Goal: Task Accomplishment & Management: Manage account settings

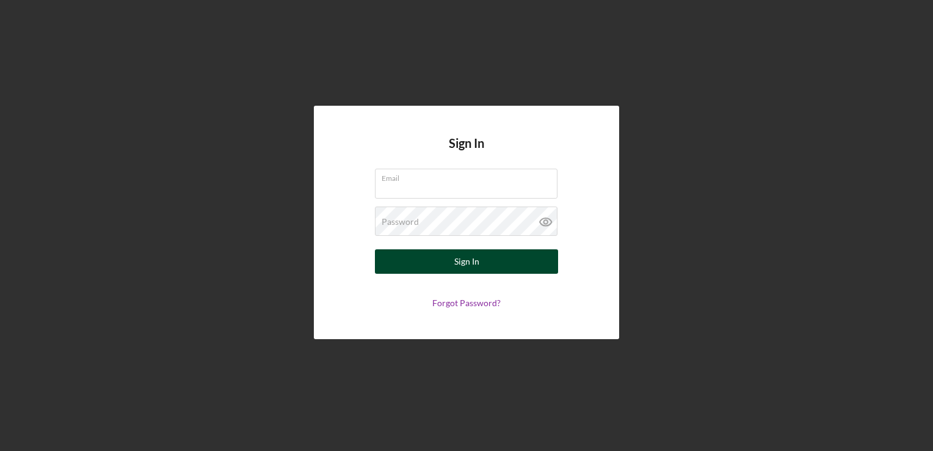
type input "[EMAIL_ADDRESS][DOMAIN_NAME]"
click at [397, 267] on button "Sign In" at bounding box center [466, 261] width 183 height 24
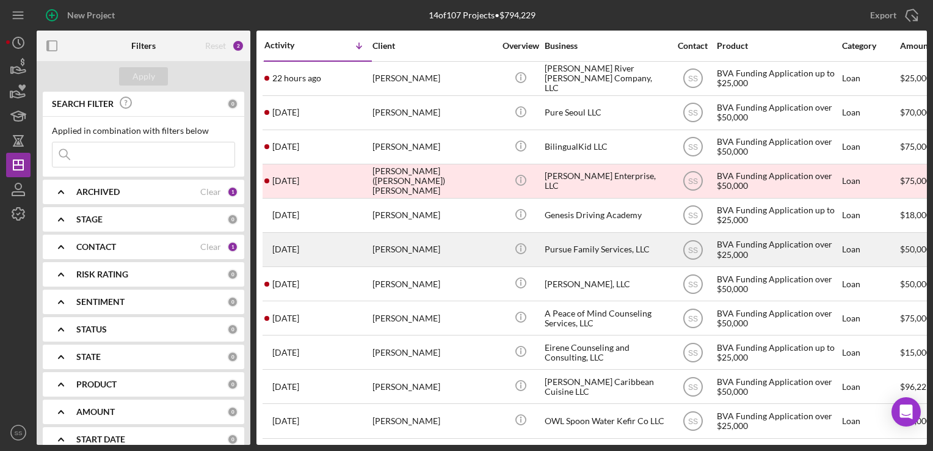
click at [349, 250] on div "[DATE] [PERSON_NAME]" at bounding box center [317, 249] width 107 height 32
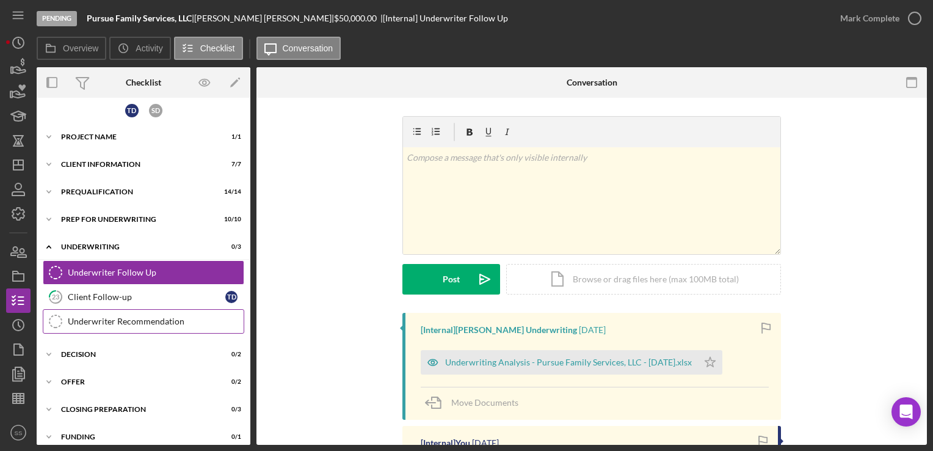
scroll to position [42, 0]
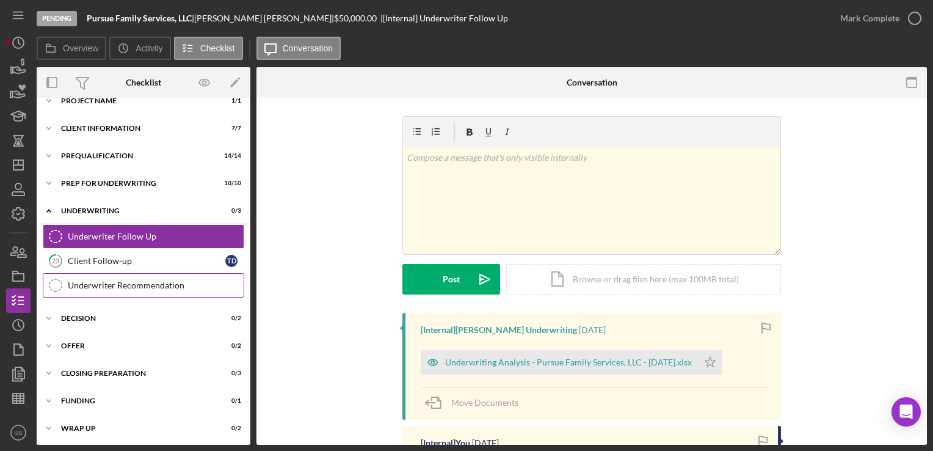
click at [117, 281] on div "Underwriter Recommendation" at bounding box center [156, 285] width 176 height 10
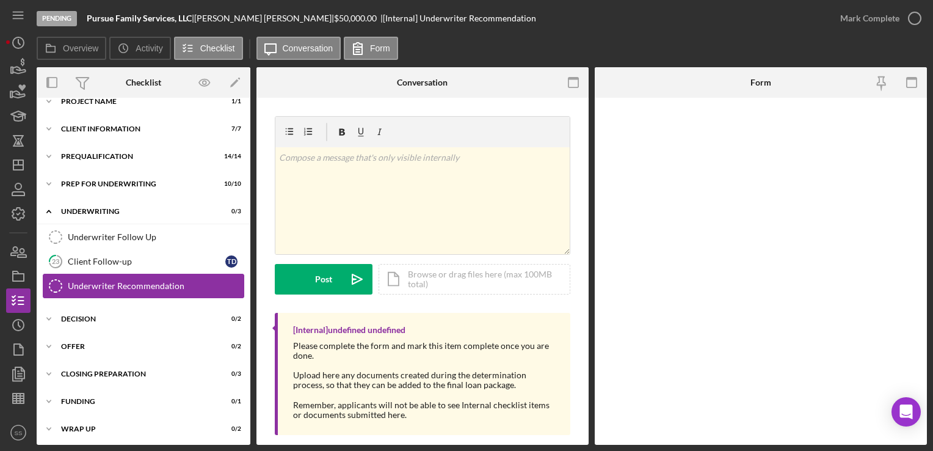
scroll to position [42, 0]
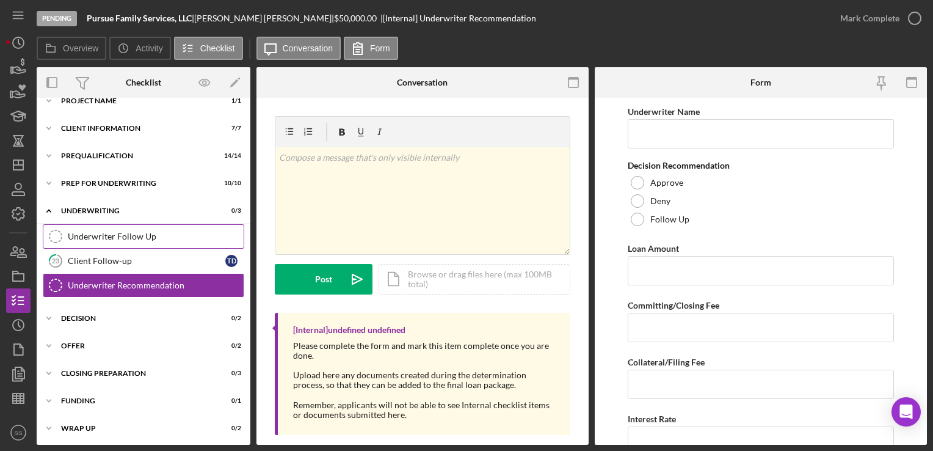
click at [230, 241] on link "Underwriter Follow Up Underwriter Follow Up" at bounding box center [143, 236] width 201 height 24
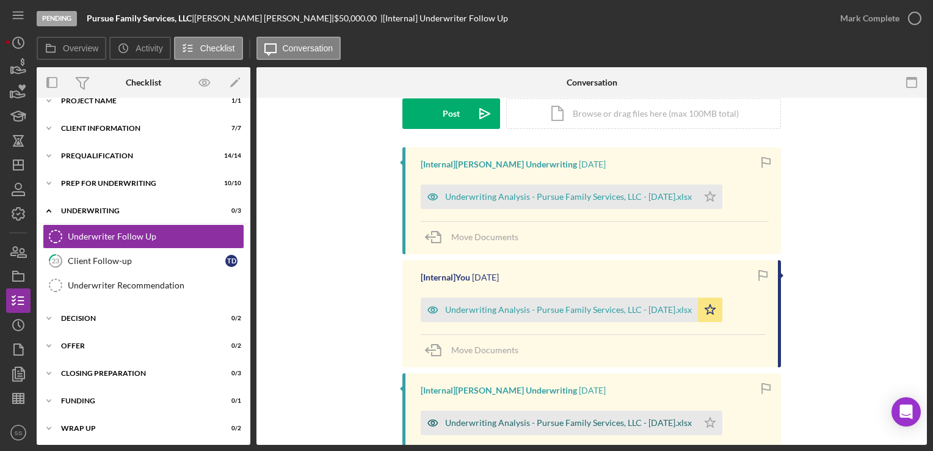
scroll to position [165, 0]
click at [503, 198] on div "Underwriting Analysis - Pursue Family Services, LLC - [DATE].xlsx" at bounding box center [568, 197] width 247 height 10
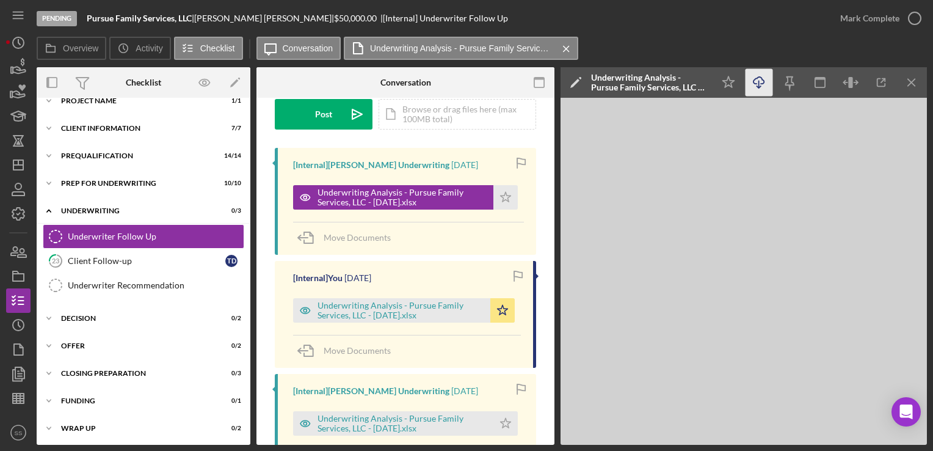
click at [761, 84] on icon "button" at bounding box center [758, 80] width 10 height 7
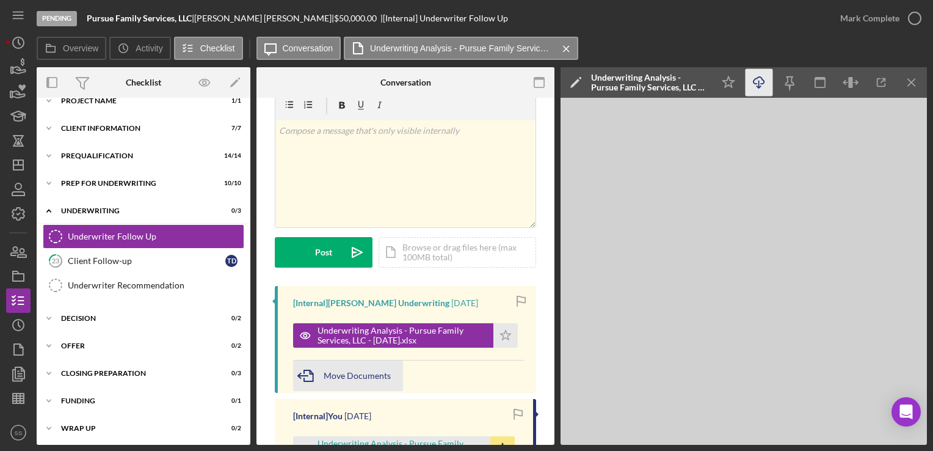
scroll to position [23, 0]
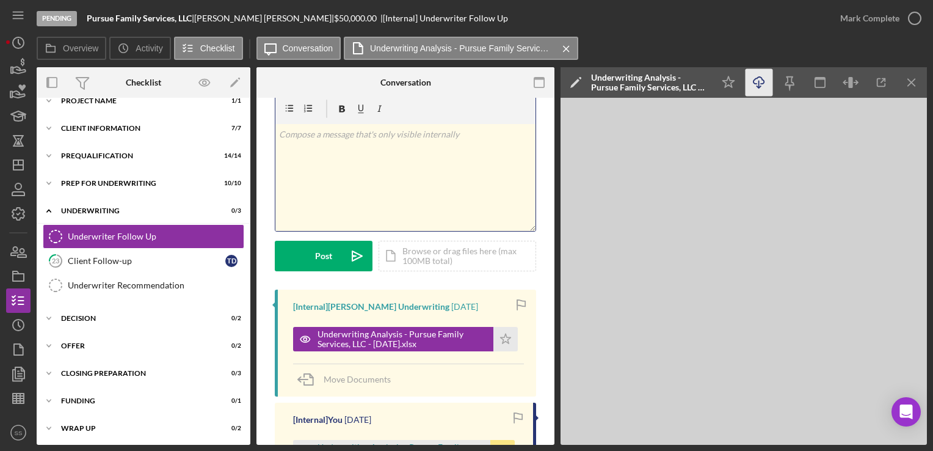
click at [341, 201] on div "v Color teal Color pink Remove color Add row above Add row below Add column bef…" at bounding box center [405, 177] width 260 height 107
click at [425, 261] on div "Icon/Document Browse or drag files here (max 100MB total) Tap to choose files o…" at bounding box center [458, 256] width 158 height 31
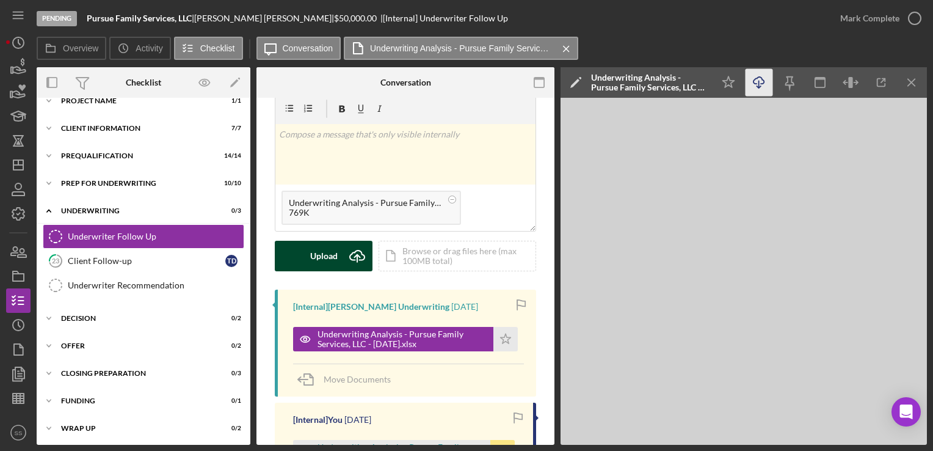
click at [303, 266] on button "Upload Icon/Upload" at bounding box center [324, 256] width 98 height 31
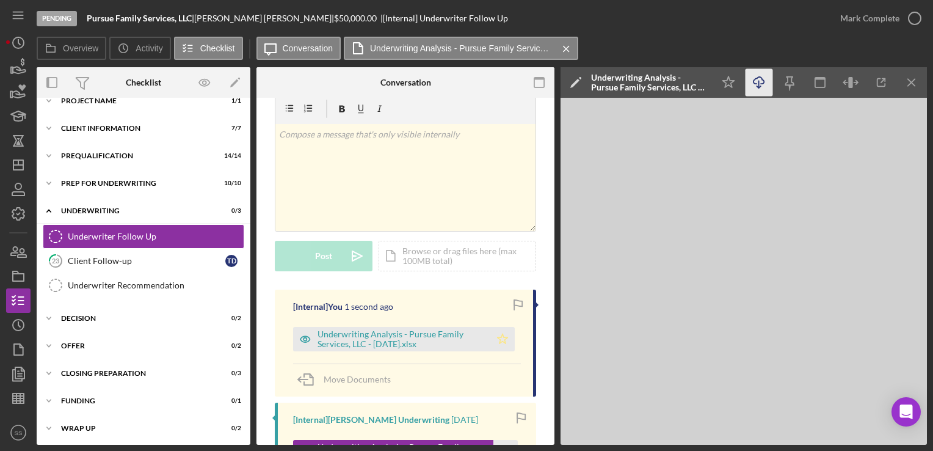
click at [498, 343] on icon "Icon/Star" at bounding box center [502, 339] width 24 height 24
click at [19, 35] on icon "Icon/History" at bounding box center [18, 42] width 31 height 31
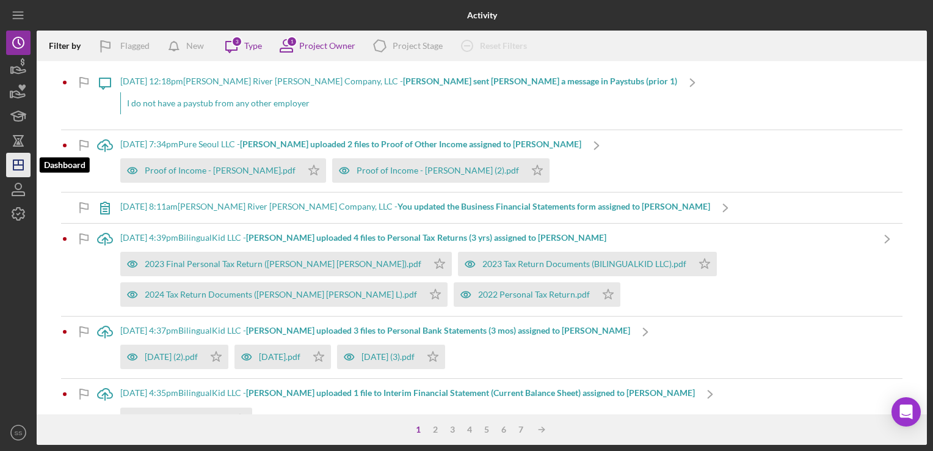
click at [19, 158] on icon "Icon/Dashboard" at bounding box center [18, 165] width 31 height 31
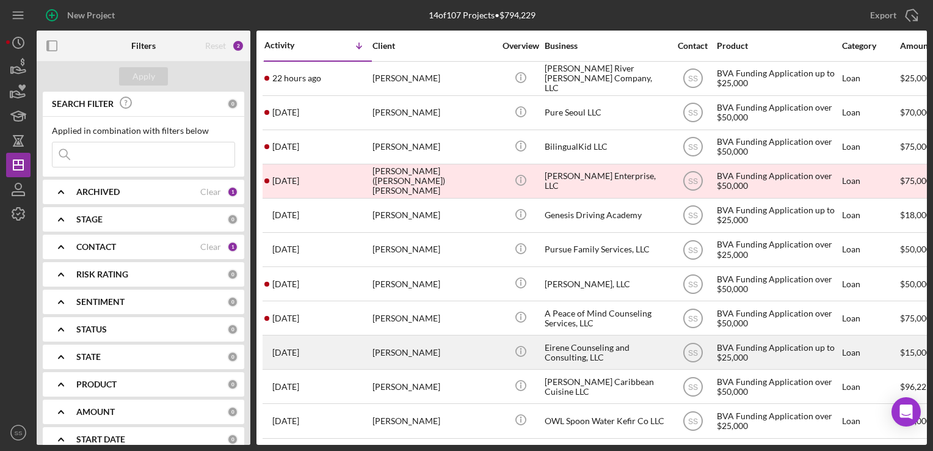
scroll to position [111, 0]
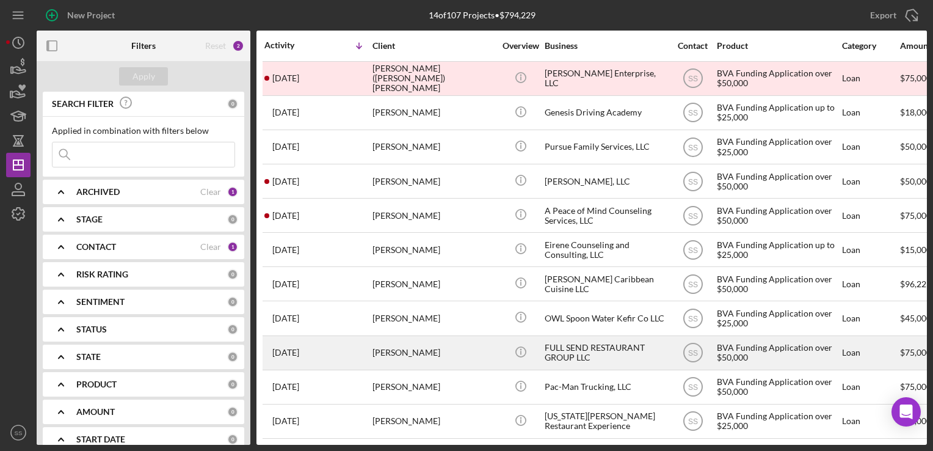
click at [400, 343] on div "[PERSON_NAME]" at bounding box center [433, 352] width 122 height 32
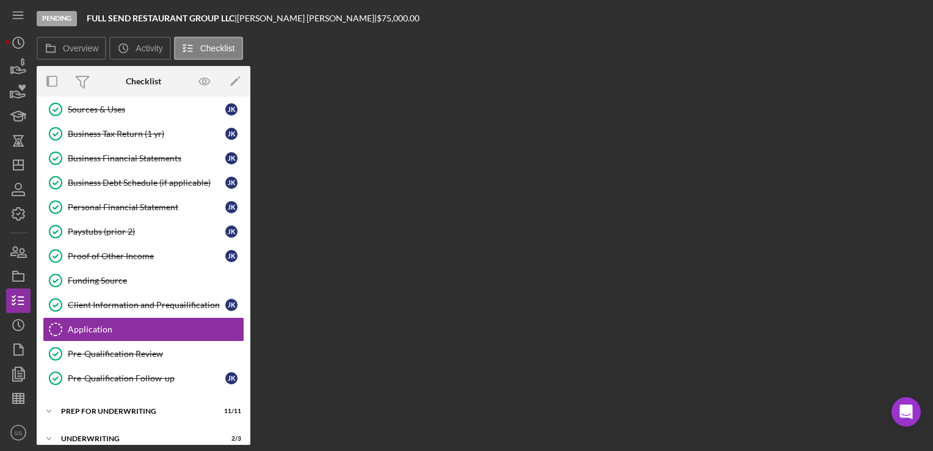
scroll to position [166, 0]
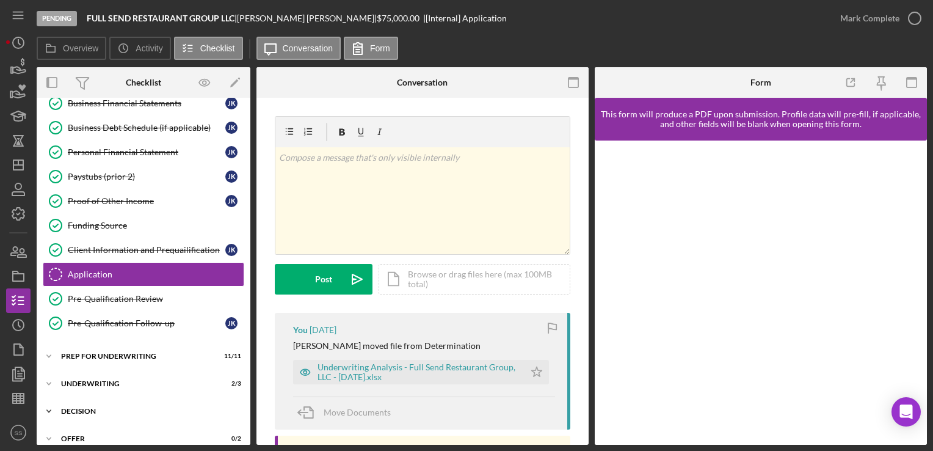
click at [103, 407] on div "Decision" at bounding box center [148, 410] width 174 height 7
click at [120, 432] on div "Determination" at bounding box center [156, 437] width 176 height 10
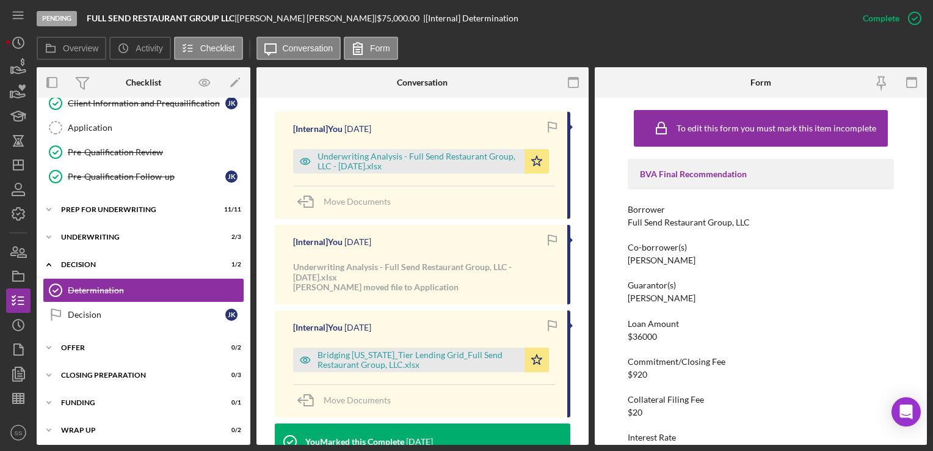
scroll to position [308, 0]
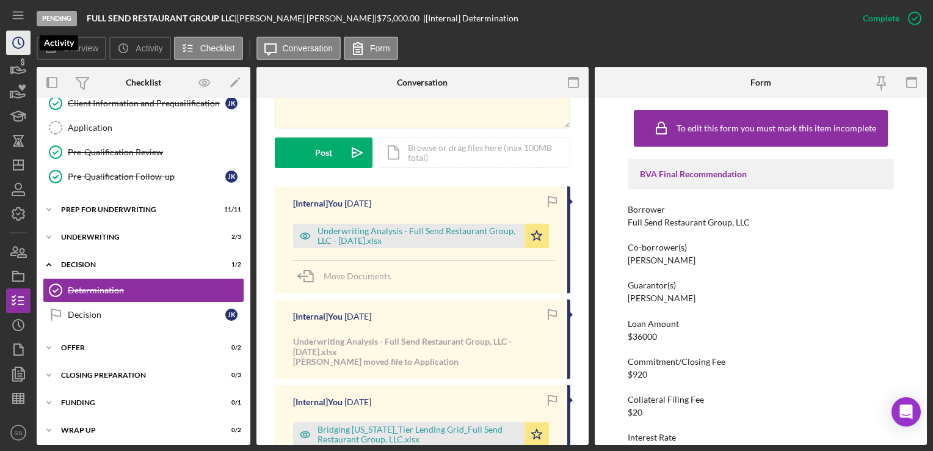
click at [20, 47] on icon "Icon/History" at bounding box center [18, 42] width 31 height 31
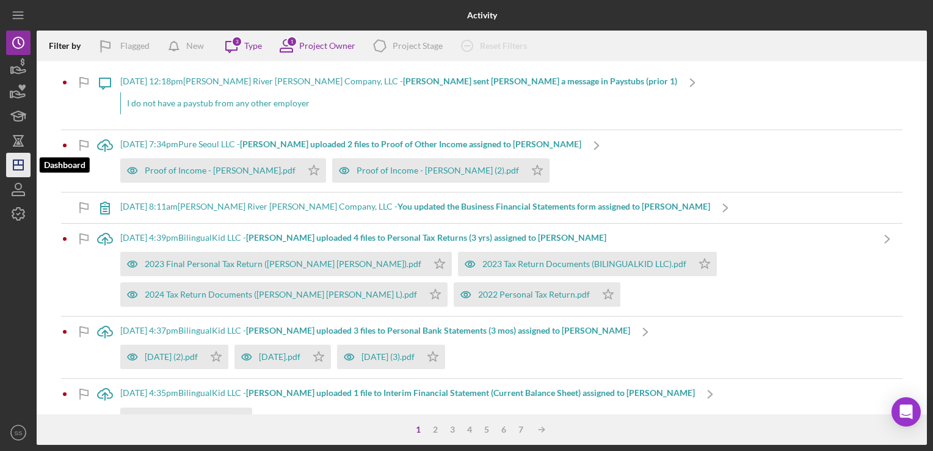
click at [17, 161] on icon "Icon/Dashboard" at bounding box center [18, 165] width 31 height 31
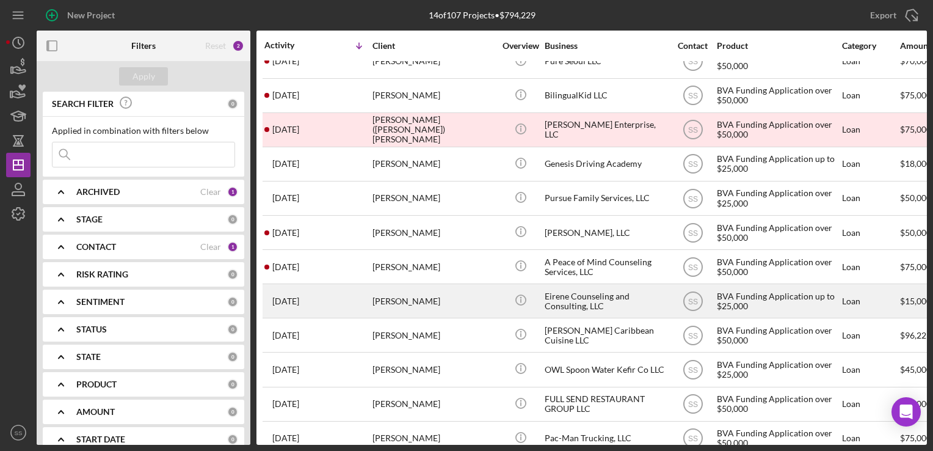
scroll to position [111, 0]
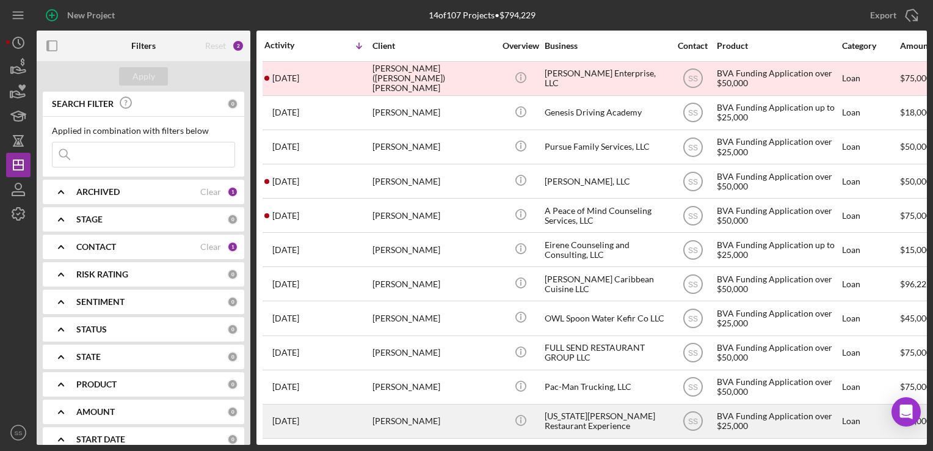
click at [361, 418] on div "[DATE] [PERSON_NAME]" at bounding box center [317, 421] width 107 height 32
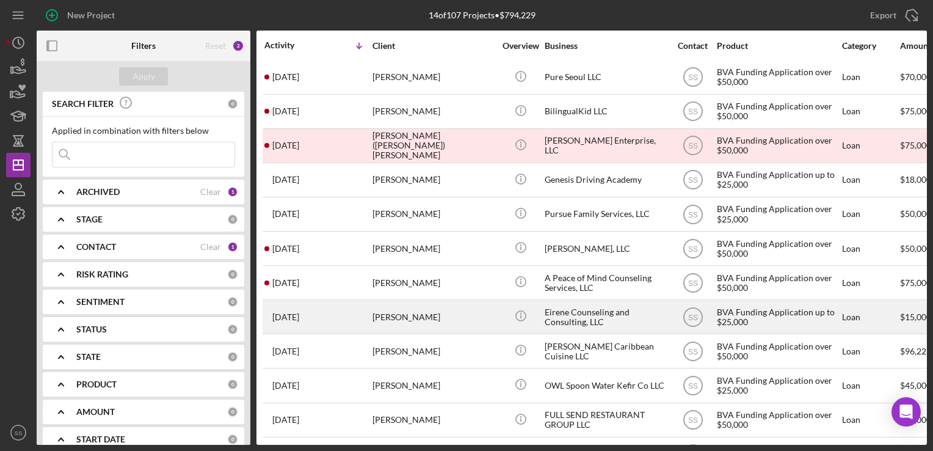
scroll to position [35, 0]
click at [405, 309] on div "[PERSON_NAME]" at bounding box center [433, 317] width 122 height 32
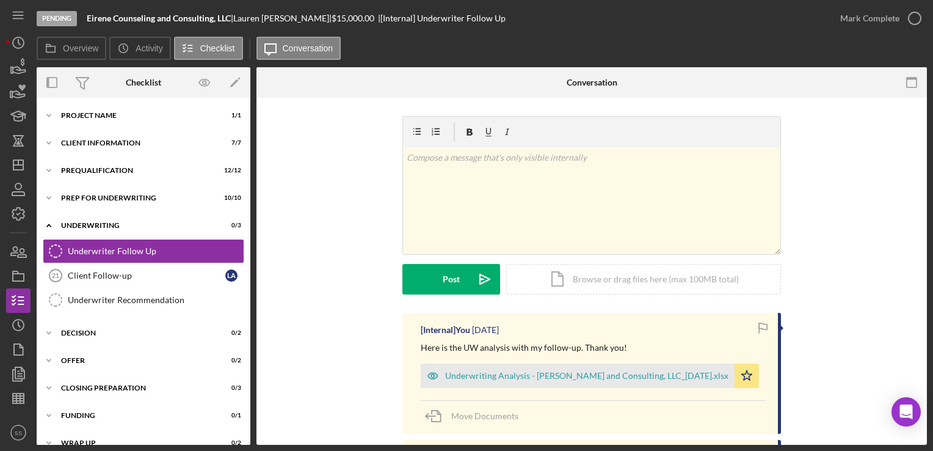
scroll to position [10, 0]
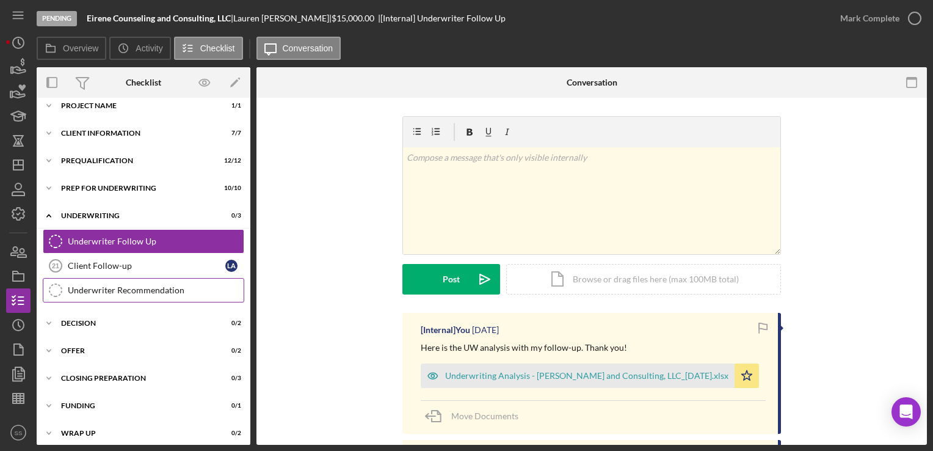
click at [141, 288] on div "Underwriter Recommendation" at bounding box center [156, 290] width 176 height 10
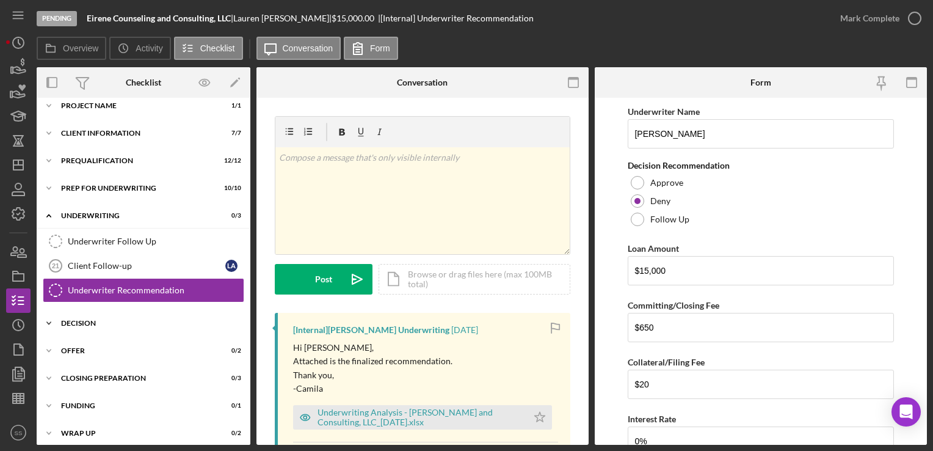
click at [100, 316] on div "Icon/Expander Decision 0 / 2" at bounding box center [144, 323] width 214 height 24
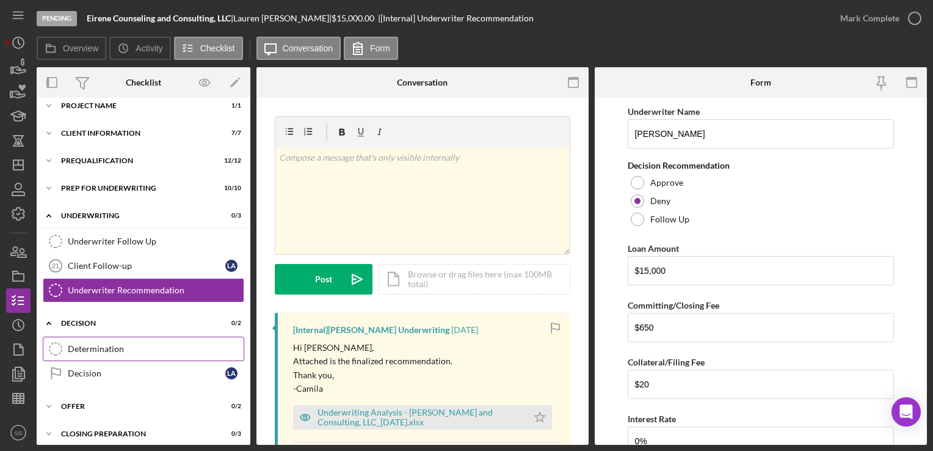
click at [54, 348] on icon "Determination" at bounding box center [55, 348] width 31 height 31
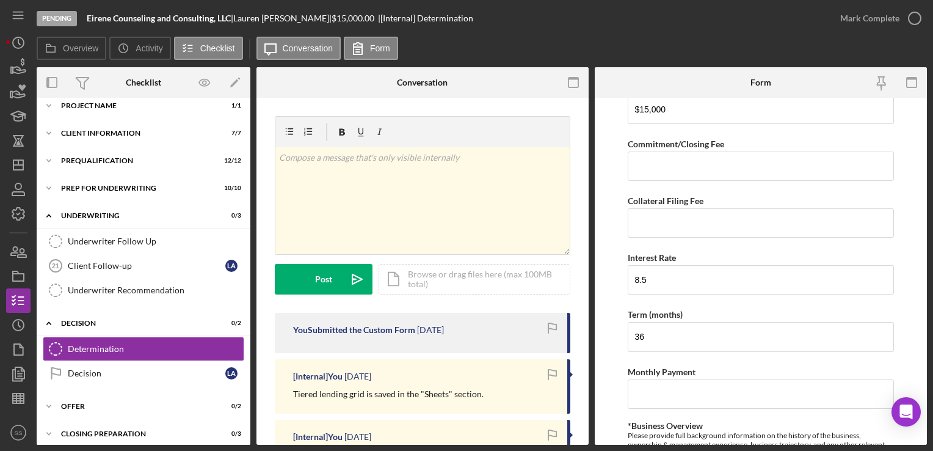
scroll to position [300, 0]
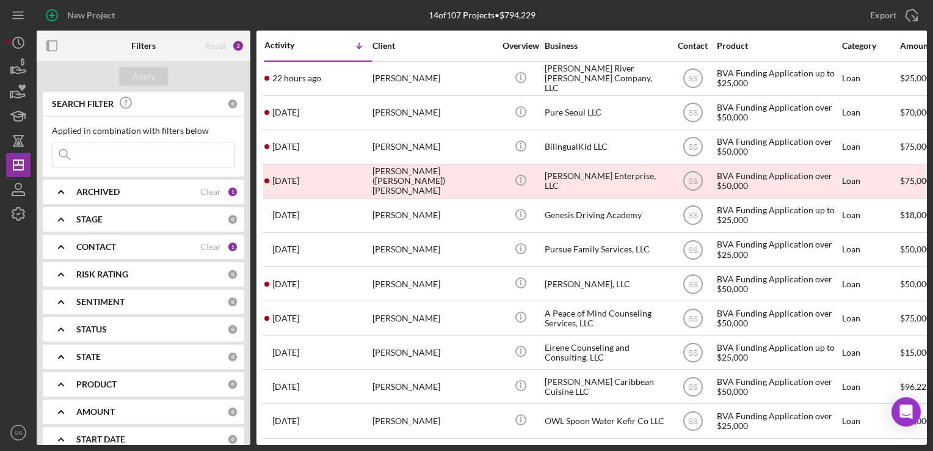
click at [178, 241] on div "CONTACT Clear 1" at bounding box center [157, 246] width 162 height 24
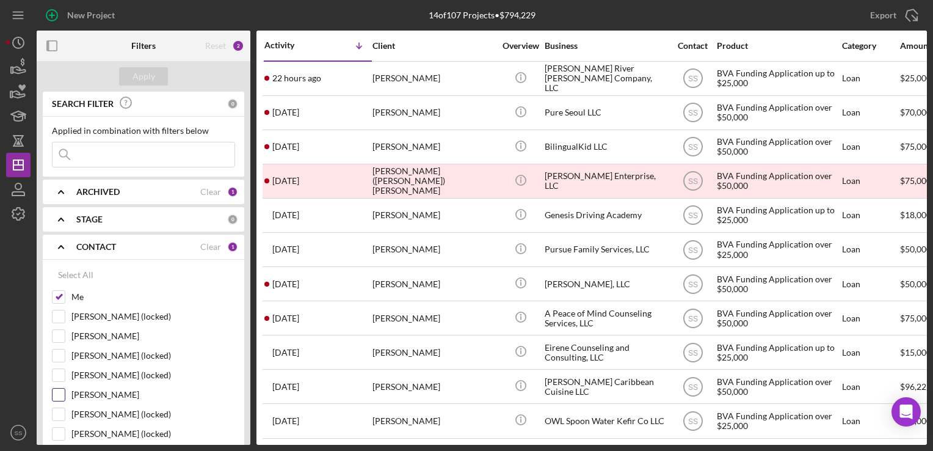
scroll to position [71, 0]
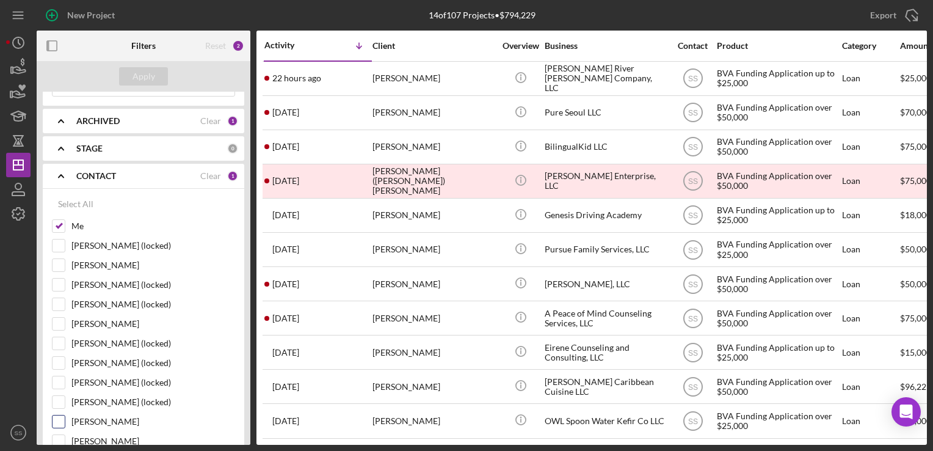
click at [57, 422] on input "Nihal Vasty" at bounding box center [59, 421] width 12 height 12
checkbox input "true"
click at [139, 81] on div "Apply" at bounding box center [143, 76] width 23 height 18
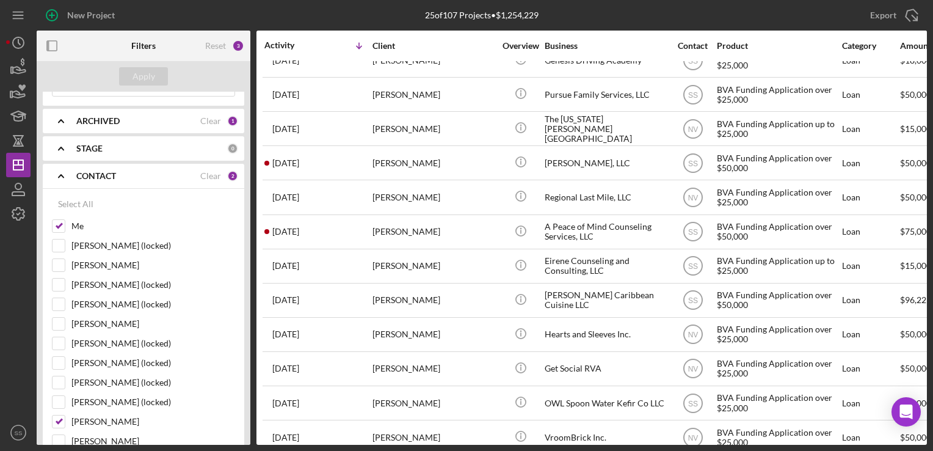
scroll to position [0, 0]
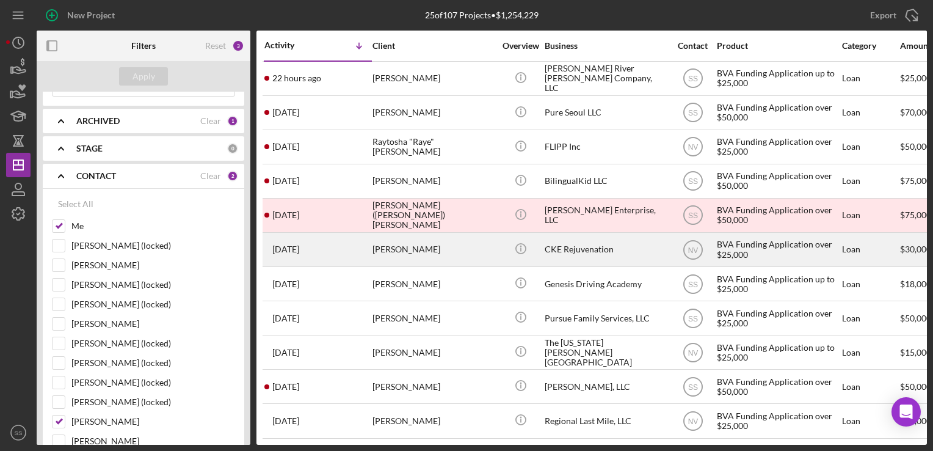
click at [409, 247] on div "Michele Evans-Reavis" at bounding box center [433, 249] width 122 height 32
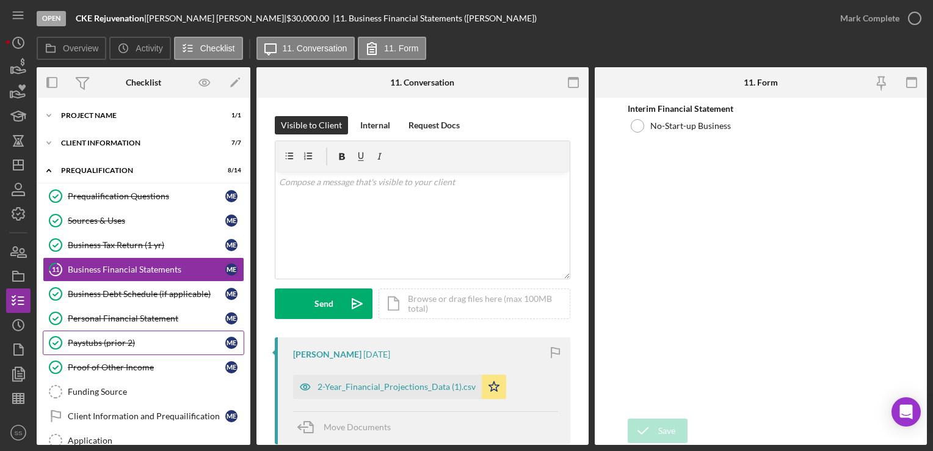
scroll to position [190, 0]
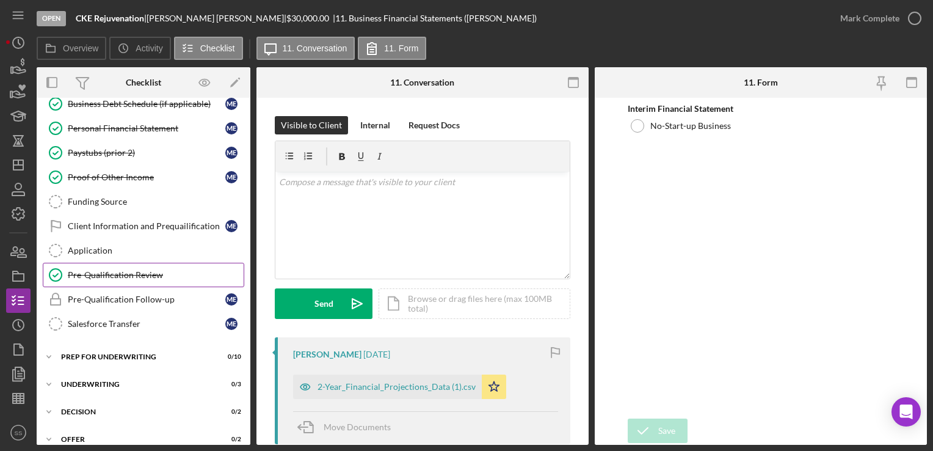
click at [90, 273] on div "Pre-Qualification Review" at bounding box center [156, 275] width 176 height 10
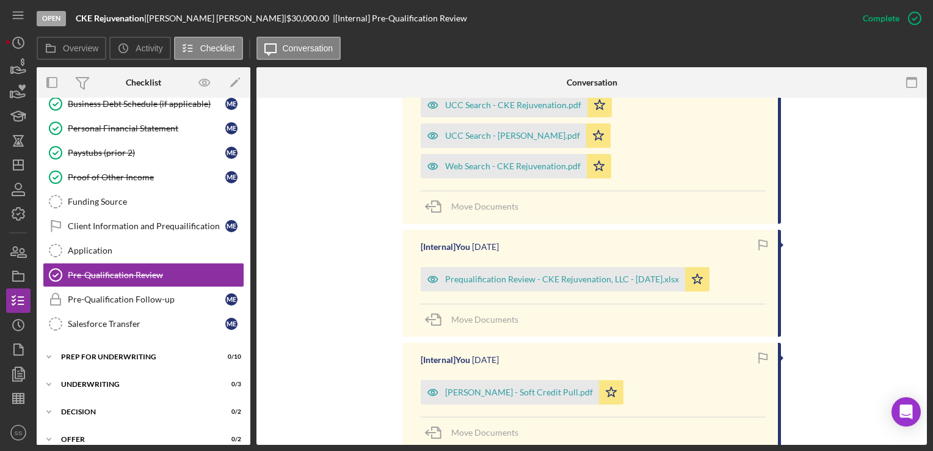
scroll to position [687, 0]
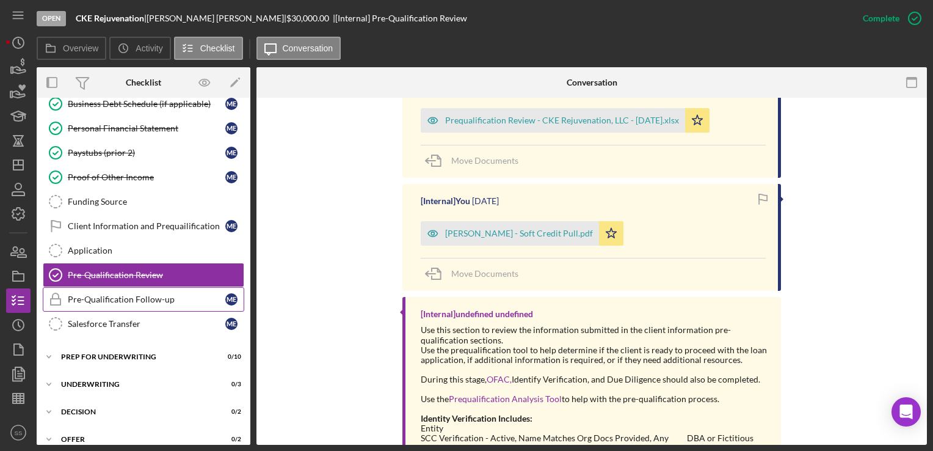
click at [142, 294] on div "Pre-Qualification Follow-up" at bounding box center [147, 299] width 158 height 10
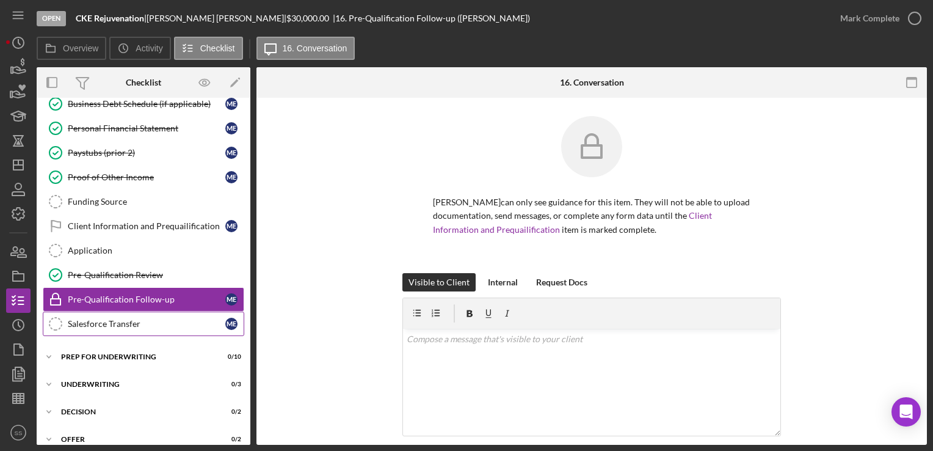
click at [127, 321] on div "Salesforce Transfer" at bounding box center [147, 324] width 158 height 10
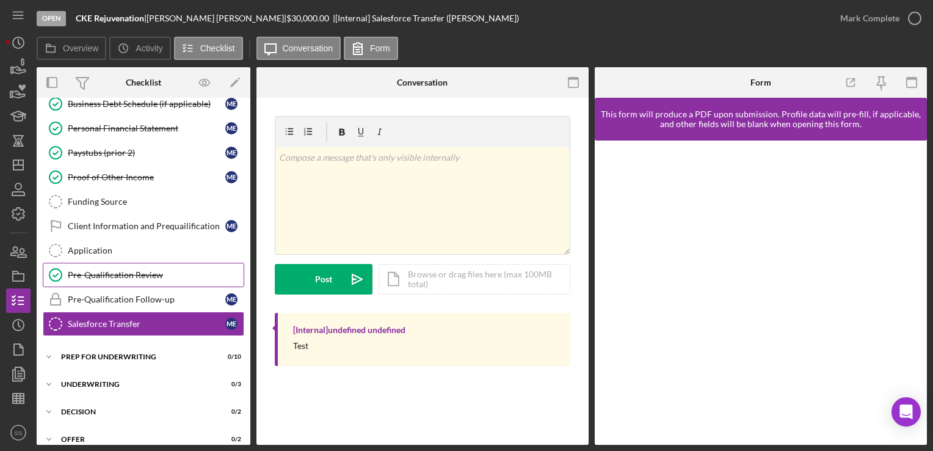
click at [142, 270] on div "Pre-Qualification Review" at bounding box center [156, 275] width 176 height 10
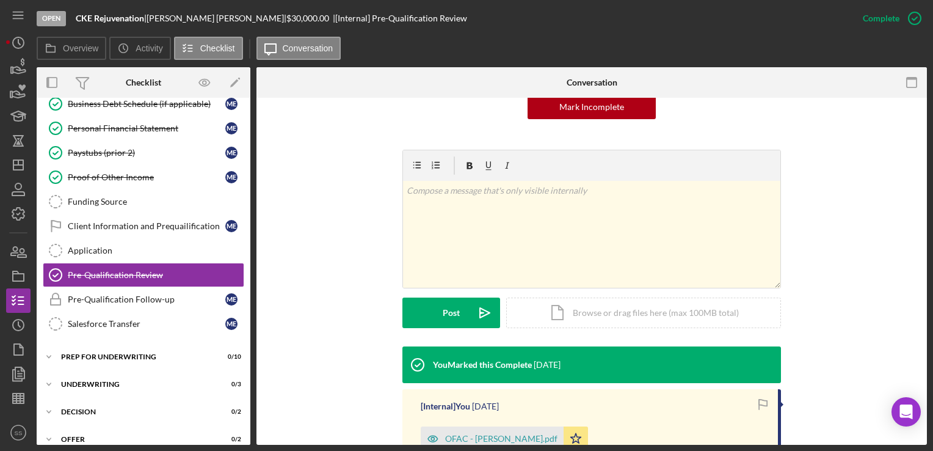
scroll to position [132, 0]
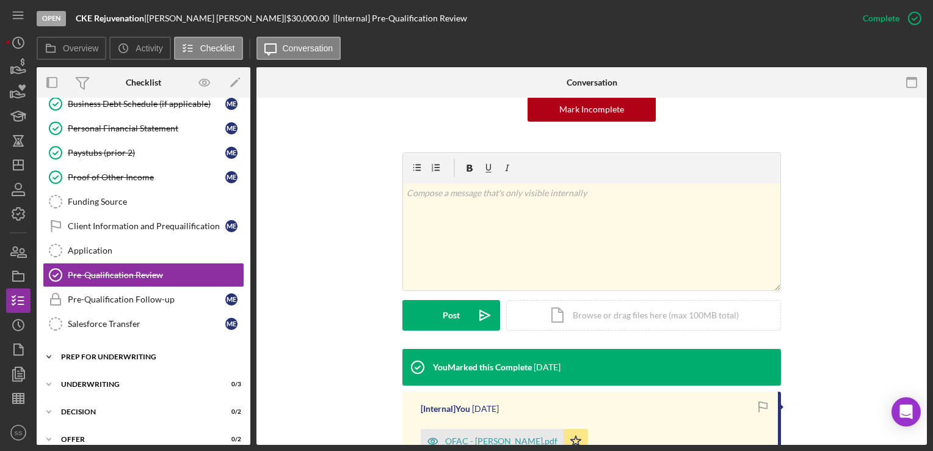
click at [107, 344] on div "Icon/Expander Prep for Underwriting 0 / 10" at bounding box center [144, 356] width 214 height 24
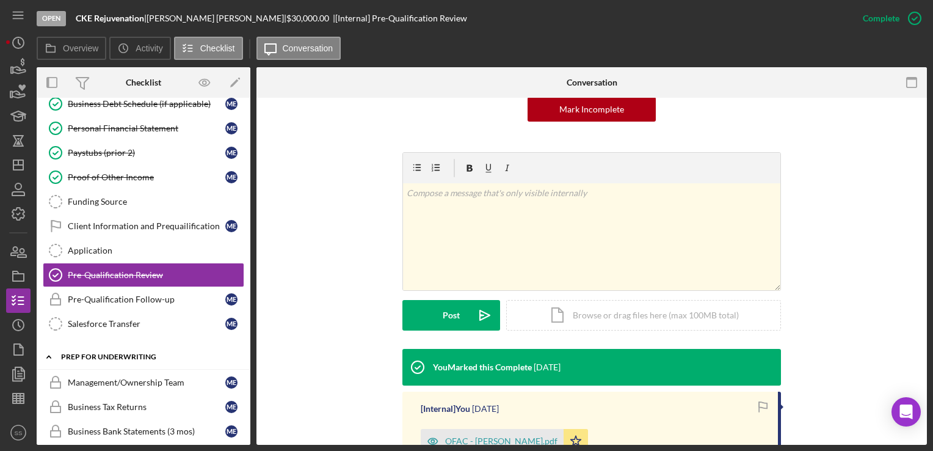
click at [107, 344] on div "Icon/Expander Prep for Underwriting 0 / 10" at bounding box center [144, 356] width 214 height 25
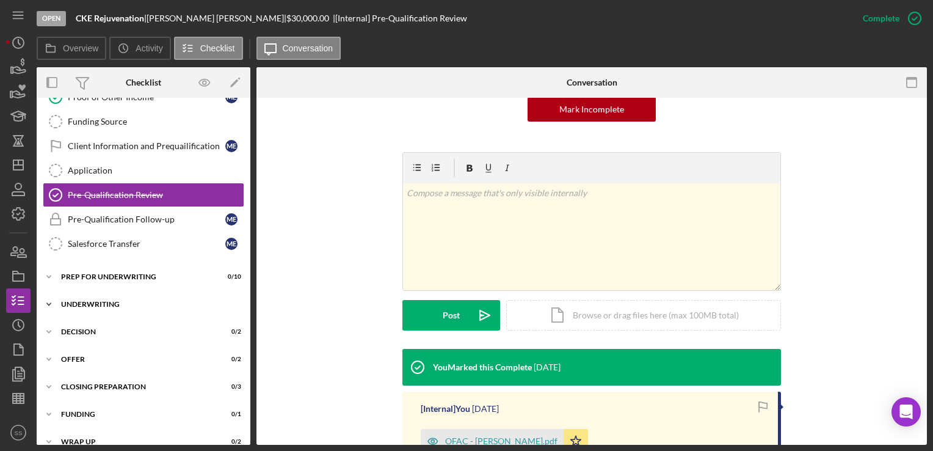
scroll to position [270, 0]
click at [62, 266] on div "Icon/Expander Prep for Underwriting 0 / 10" at bounding box center [144, 276] width 214 height 24
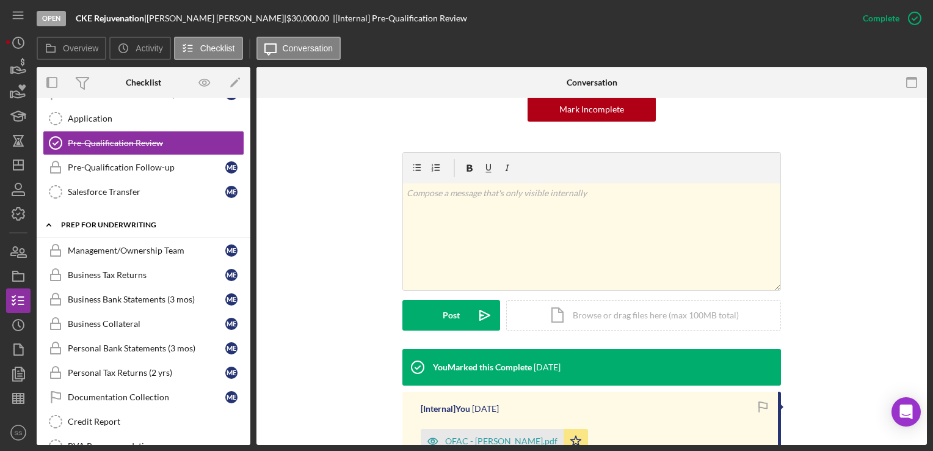
scroll to position [0, 0]
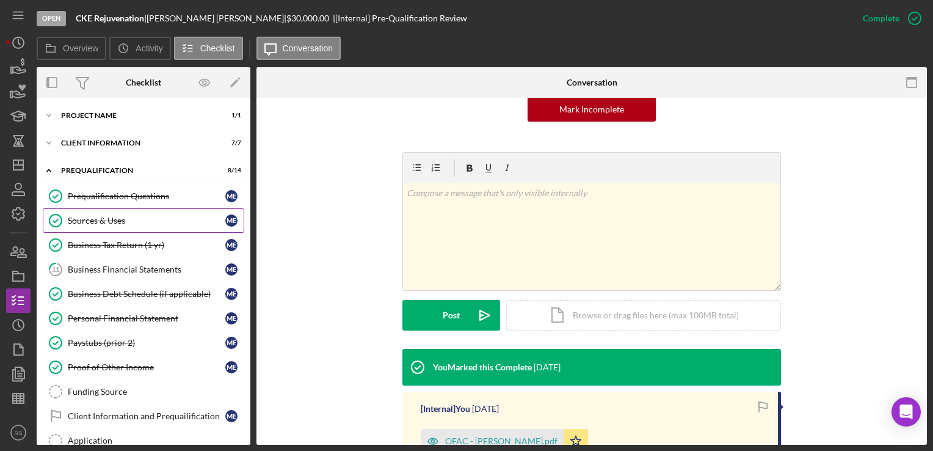
click at [107, 211] on link "Sources & Uses Sources & Uses M E" at bounding box center [143, 220] width 201 height 24
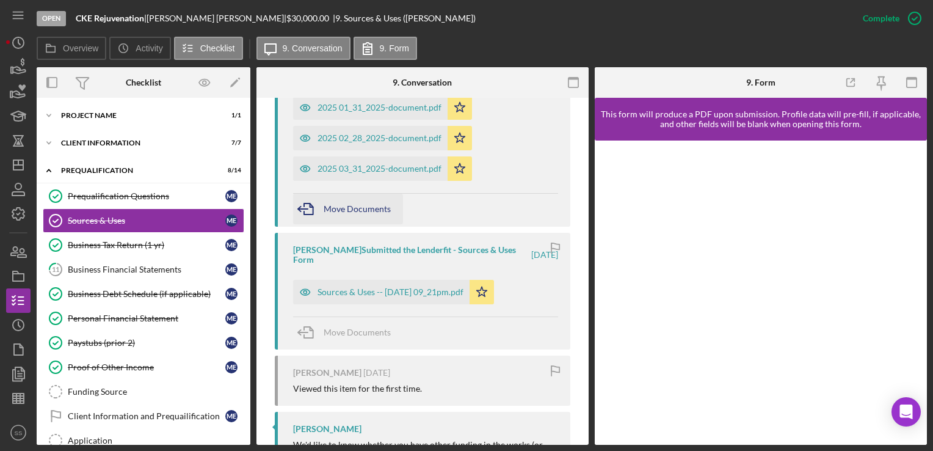
scroll to position [597, 0]
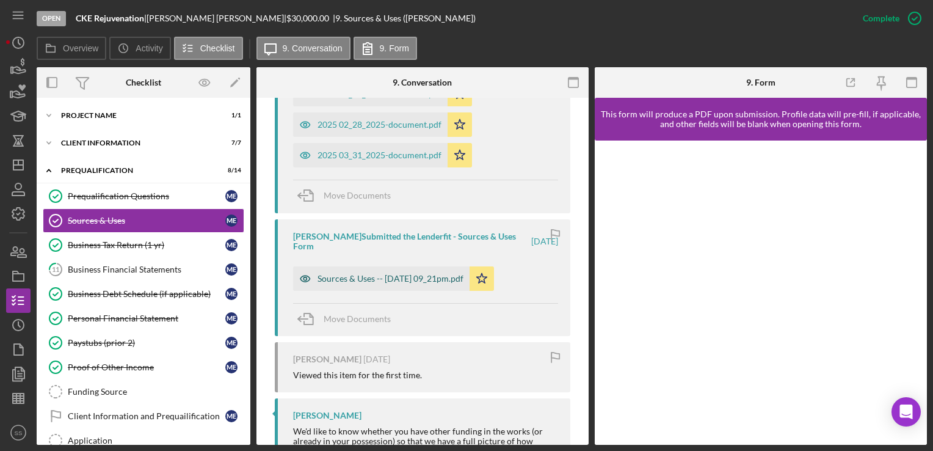
click at [374, 277] on div "Sources & Uses -- 2025-06-16 09_21pm.pdf" at bounding box center [390, 279] width 146 height 10
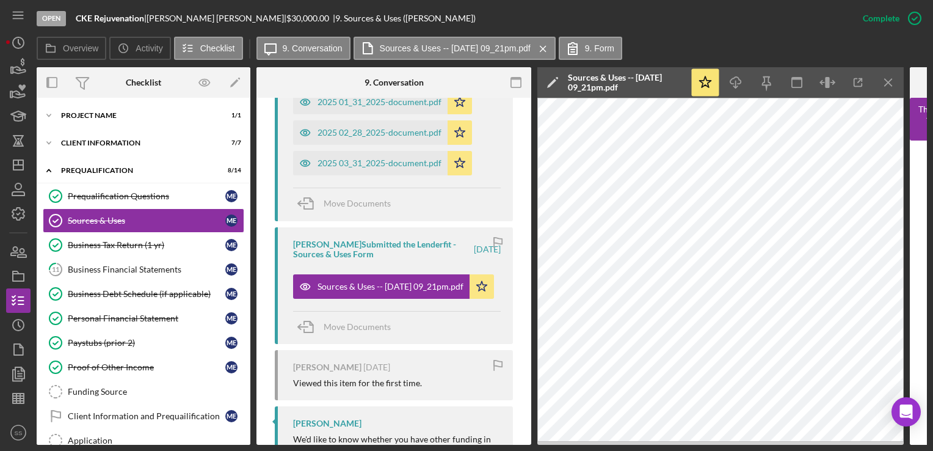
scroll to position [601, 0]
click at [650, 17] on div "Open CKE Rejuvenation | Michele Evans-Reavis | $30,000.00 | 9. Sources & Uses (…" at bounding box center [444, 18] width 814 height 37
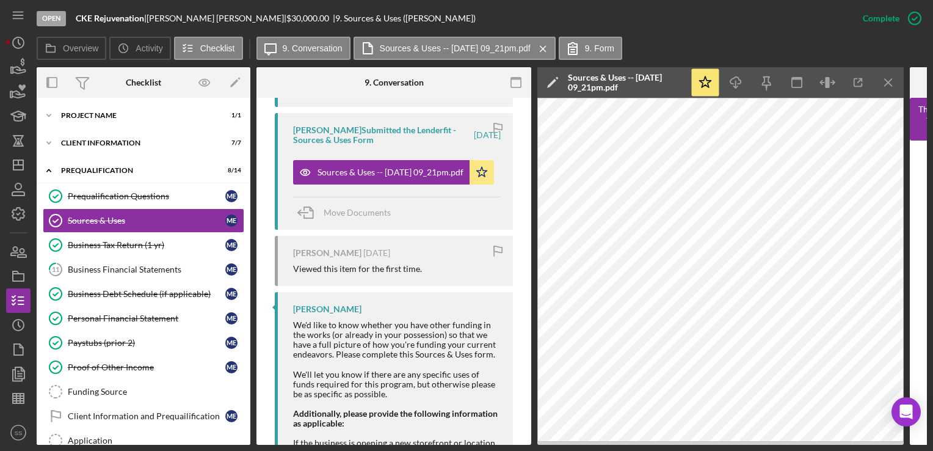
scroll to position [765, 0]
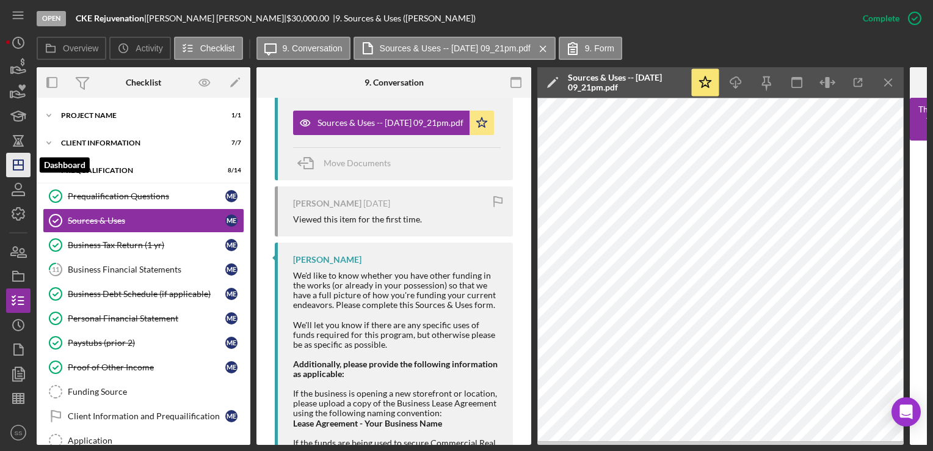
click at [11, 172] on icon "Icon/Dashboard" at bounding box center [18, 165] width 31 height 31
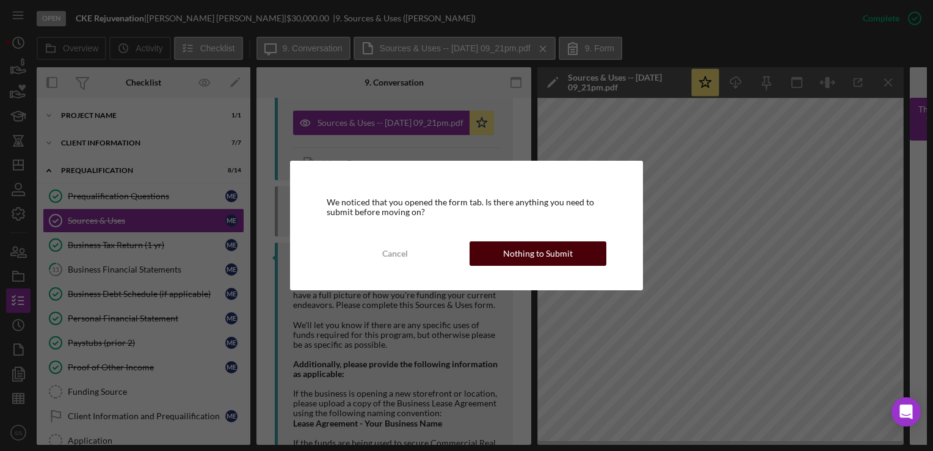
click at [561, 258] on div "Nothing to Submit" at bounding box center [538, 253] width 70 height 24
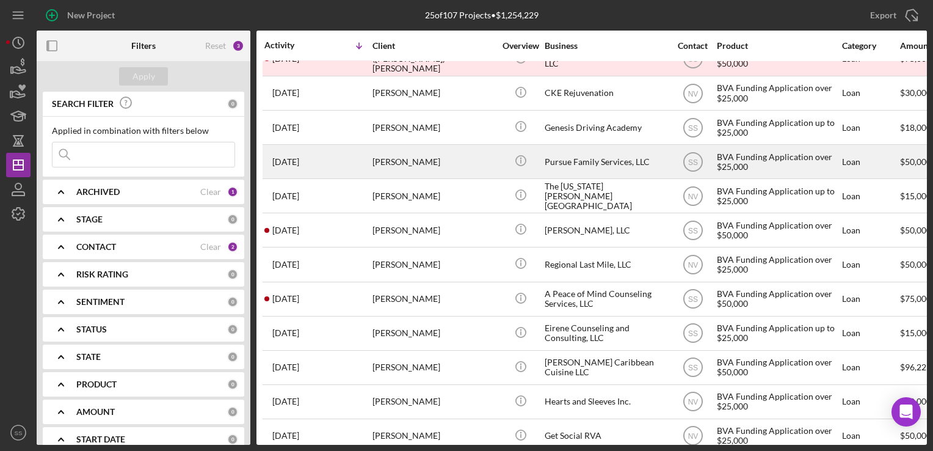
scroll to position [139, 0]
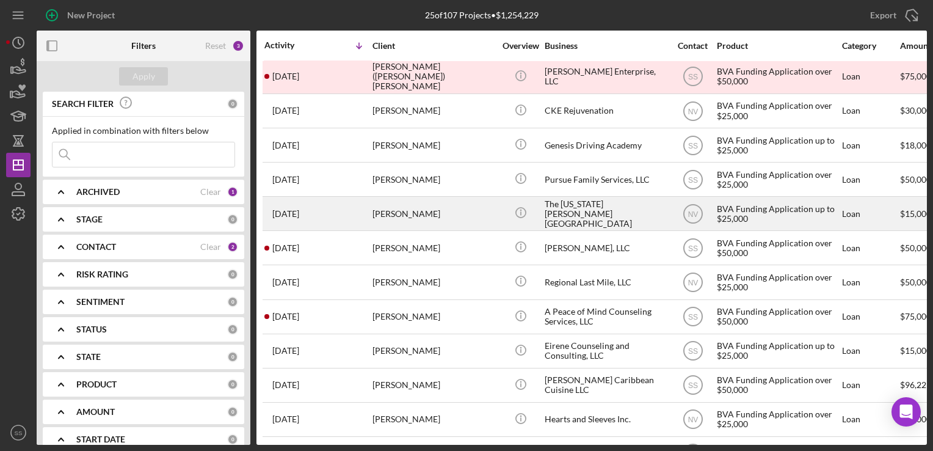
click at [407, 206] on div "Janice Clifton" at bounding box center [433, 213] width 122 height 32
